Goal: Task Accomplishment & Management: Use online tool/utility

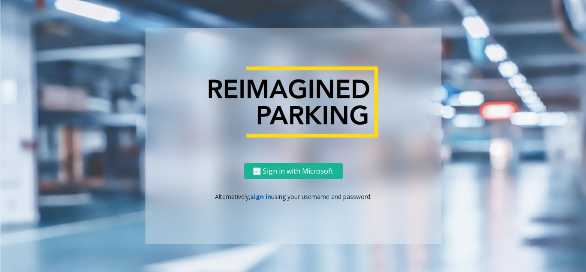
click at [261, 197] on link "sign in" at bounding box center [261, 196] width 21 height 8
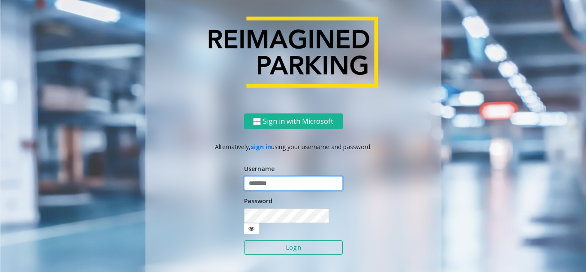
click at [256, 186] on input "text" at bounding box center [293, 183] width 99 height 15
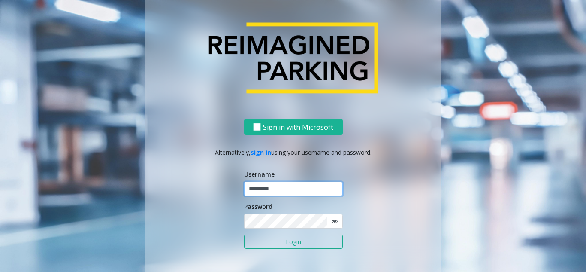
type input "*********"
click at [244, 234] on button "Login" at bounding box center [293, 241] width 99 height 15
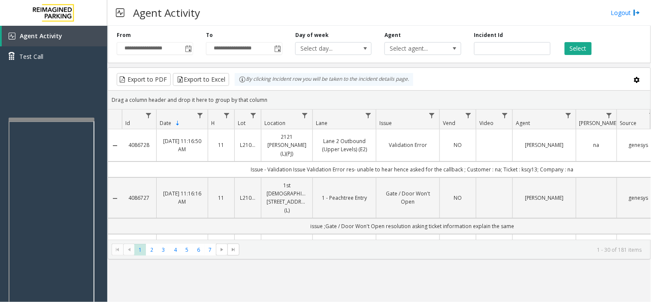
click at [52, 121] on div at bounding box center [52, 218] width 86 height 201
click at [582, 46] on button "Select" at bounding box center [578, 48] width 27 height 13
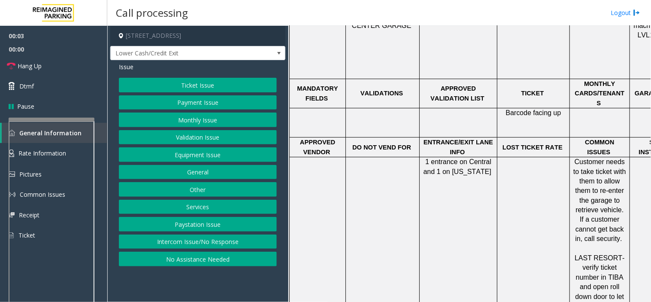
scroll to position [763, 0]
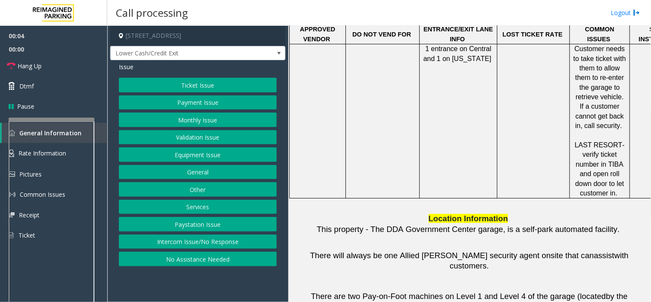
click at [205, 245] on button "Intercom Issue/No Response" at bounding box center [198, 241] width 158 height 15
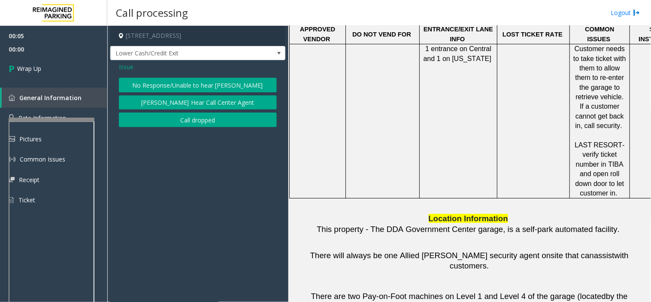
click at [206, 84] on button "No Response/Unable to hear [PERSON_NAME]" at bounding box center [198, 85] width 158 height 15
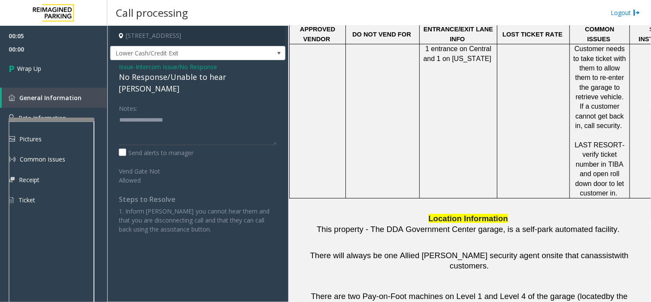
click at [175, 72] on div "No Response/Unable to hear [PERSON_NAME]" at bounding box center [198, 82] width 158 height 23
click at [177, 75] on div "No Response/Unable to hear [PERSON_NAME]" at bounding box center [198, 82] width 158 height 23
click at [182, 70] on span "Intercom Issue/No Response" at bounding box center [177, 66] width 82 height 9
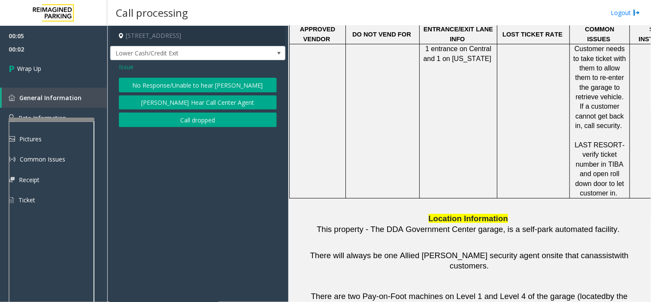
click at [189, 119] on button "Call dropped" at bounding box center [198, 119] width 158 height 15
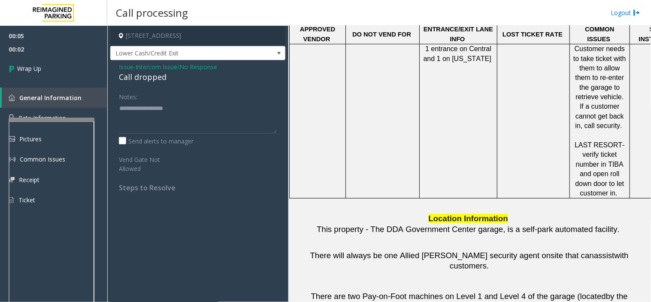
click at [154, 78] on div "Call dropped" at bounding box center [198, 77] width 158 height 12
type textarea "**********"
click at [66, 58] on link "Wrap Up" at bounding box center [53, 68] width 107 height 25
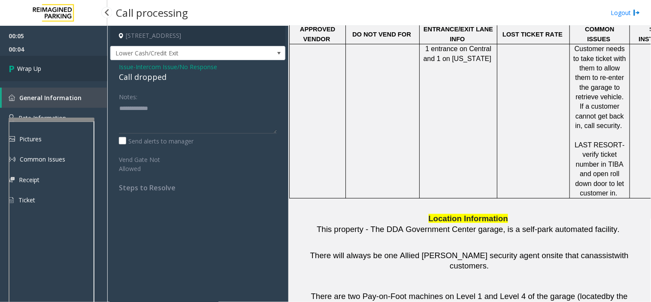
click at [66, 58] on link "Wrap Up" at bounding box center [53, 68] width 107 height 25
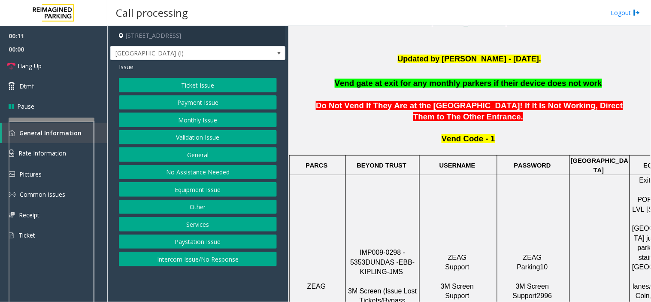
scroll to position [238, 116]
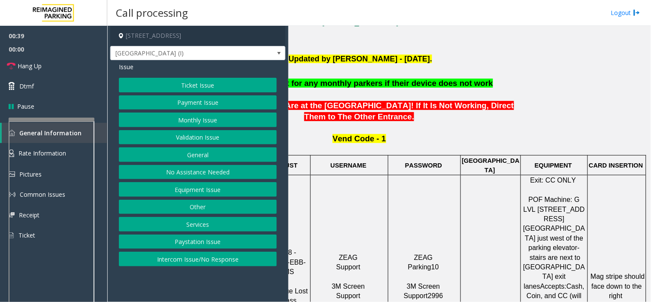
click at [213, 251] on div "Ticket Issue Payment Issue Monthly Issue Validation Issue General No Assistance…" at bounding box center [198, 172] width 158 height 188
click at [193, 262] on button "Intercom Issue/No Response" at bounding box center [198, 259] width 158 height 15
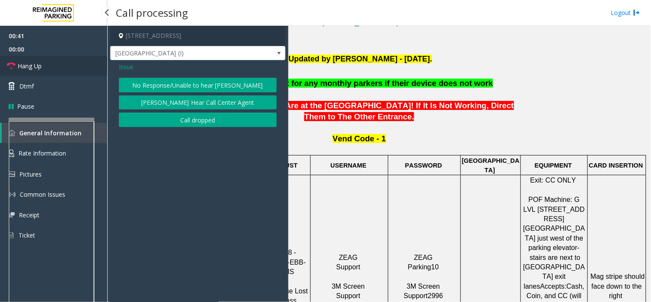
click at [81, 58] on link "Hang Up" at bounding box center [53, 66] width 107 height 20
click at [157, 86] on button "No Response/Unable to hear [PERSON_NAME]" at bounding box center [198, 85] width 158 height 15
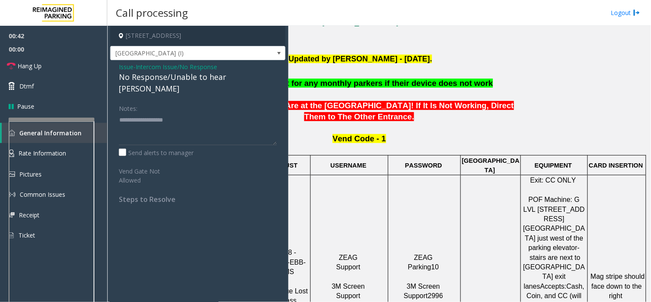
click at [157, 76] on div "No Response/Unable to hear [PERSON_NAME]" at bounding box center [198, 82] width 158 height 23
click at [158, 77] on div "No Response/Unable to hear [PERSON_NAME]" at bounding box center [198, 82] width 158 height 23
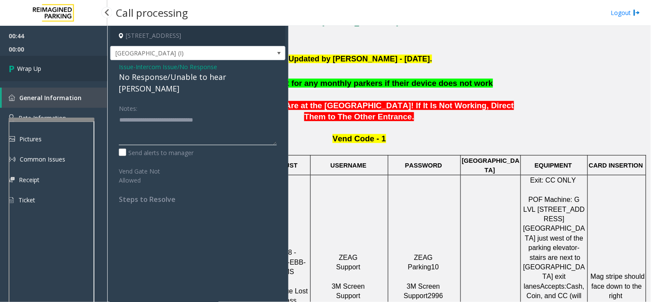
type textarea "**********"
click at [75, 56] on link "Wrap Up" at bounding box center [53, 68] width 107 height 25
